Goal: Information Seeking & Learning: Learn about a topic

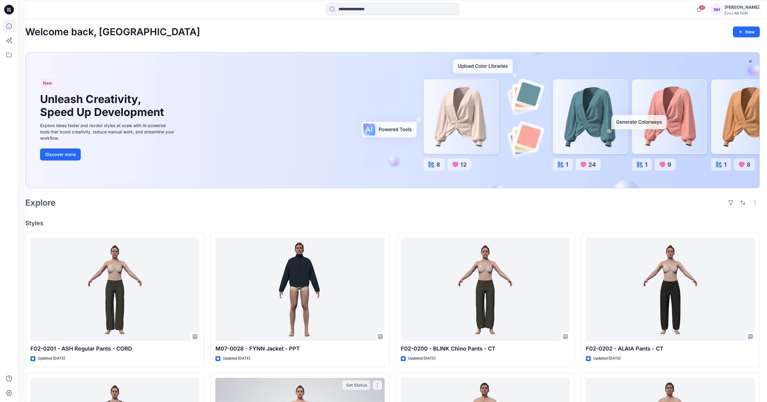
scroll to position [215, 0]
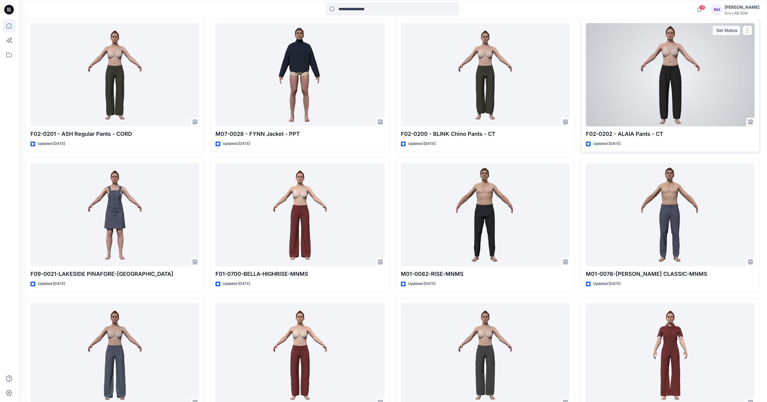
click at [645, 80] on div at bounding box center [669, 74] width 169 height 103
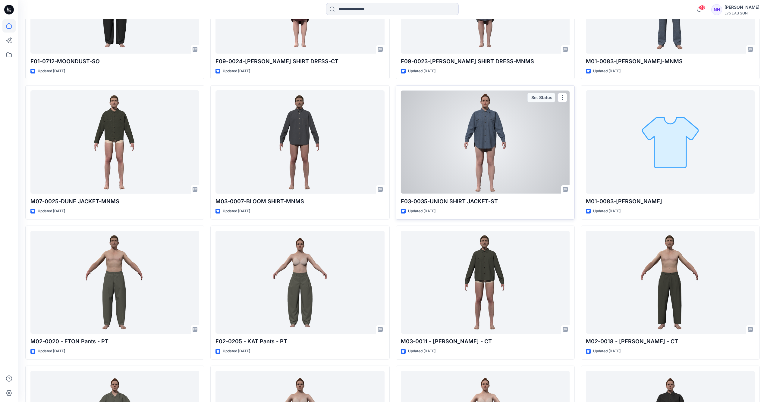
scroll to position [912, 0]
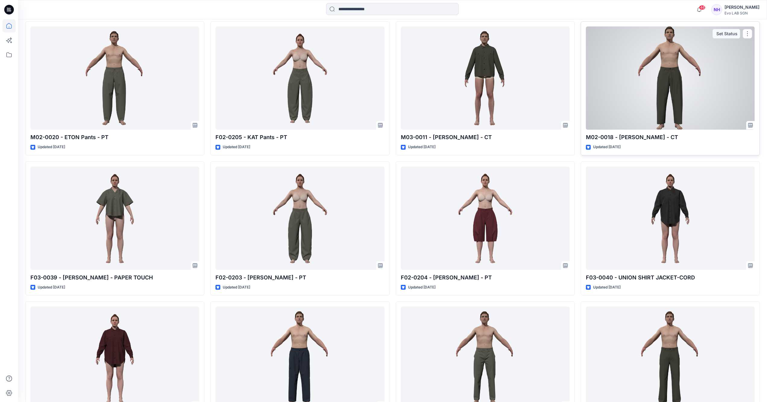
click at [654, 72] on div at bounding box center [669, 78] width 169 height 103
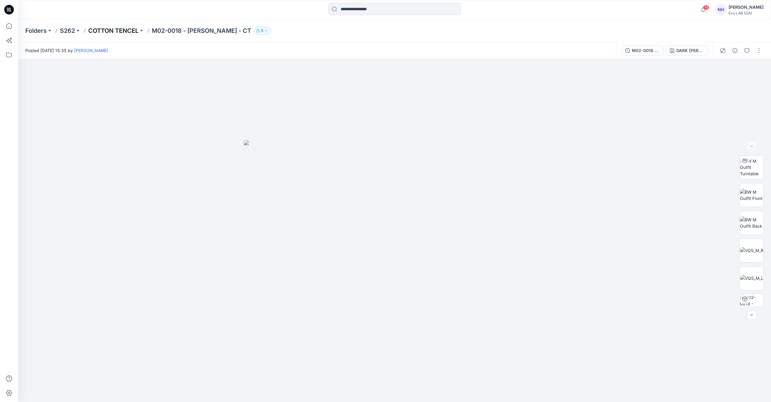
click at [131, 30] on p "COTTON TENCEL" at bounding box center [113, 31] width 50 height 8
click at [68, 31] on p "S262" at bounding box center [67, 31] width 15 height 8
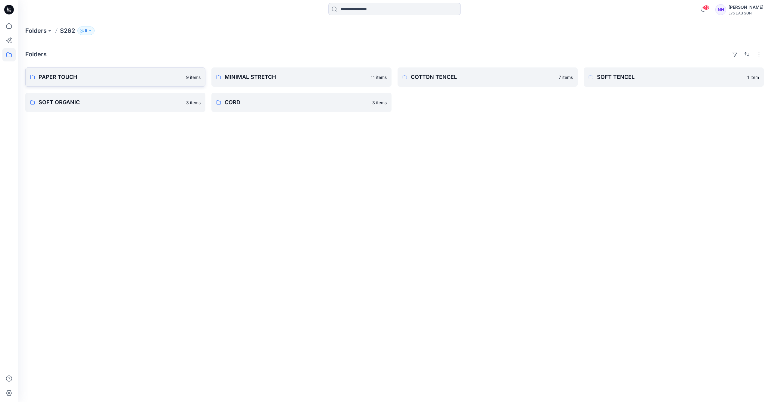
click at [151, 77] on p "PAPER TOUCH" at bounding box center [111, 77] width 144 height 8
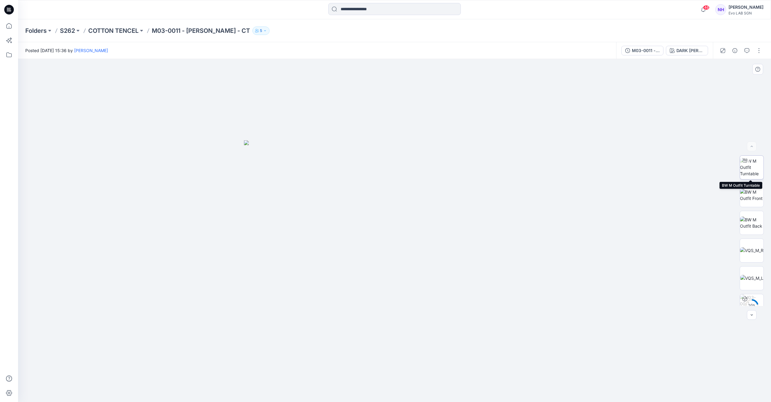
click at [747, 167] on img at bounding box center [751, 167] width 23 height 19
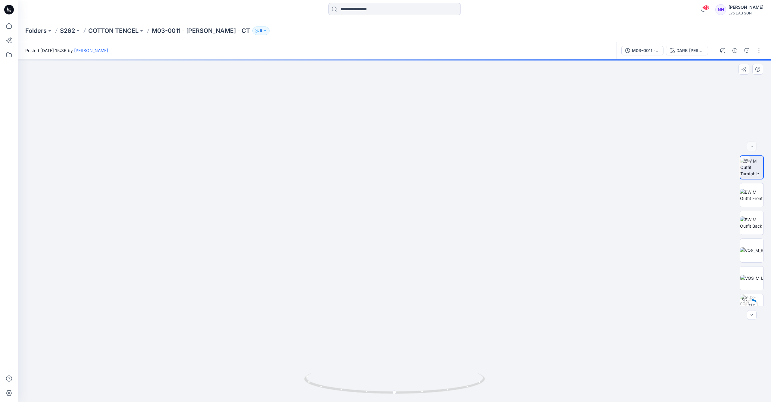
drag, startPoint x: 425, startPoint y: 190, endPoint x: 417, endPoint y: 267, distance: 76.9
click at [416, 300] on img at bounding box center [394, 191] width 721 height 421
drag, startPoint x: 419, startPoint y: 241, endPoint x: 419, endPoint y: 226, distance: 15.4
click at [419, 226] on img at bounding box center [394, 182] width 721 height 440
drag, startPoint x: 419, startPoint y: 228, endPoint x: 417, endPoint y: 244, distance: 15.9
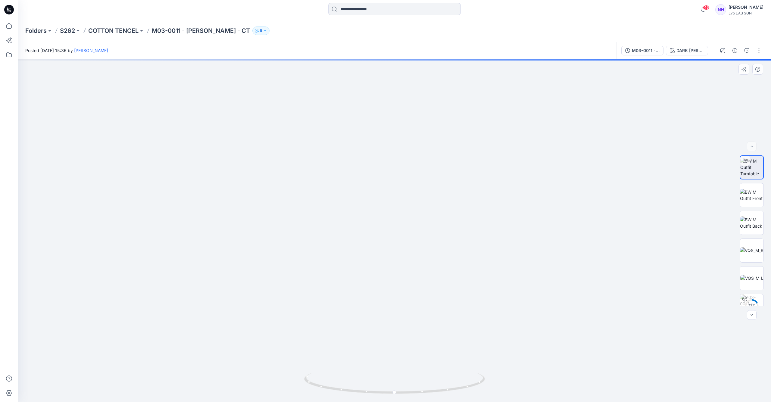
click at [417, 244] on img at bounding box center [394, 209] width 579 height 385
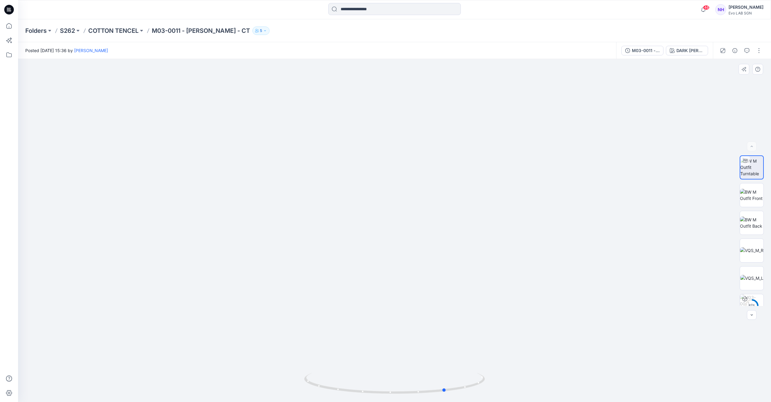
drag, startPoint x: 414, startPoint y: 395, endPoint x: 530, endPoint y: 156, distance: 265.4
click at [465, 389] on icon at bounding box center [395, 384] width 182 height 23
